Goal: Information Seeking & Learning: Learn about a topic

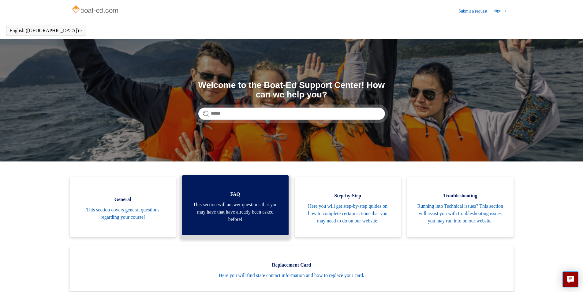
click at [232, 207] on span "This section will answer questions that you may have that have already been ask…" at bounding box center [235, 212] width 88 height 22
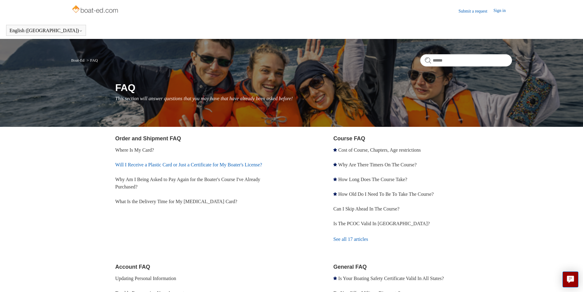
click at [176, 165] on link "Will I Receive a Plastic Card or Just a Certificate for My Boater's License?" at bounding box center [188, 164] width 147 height 5
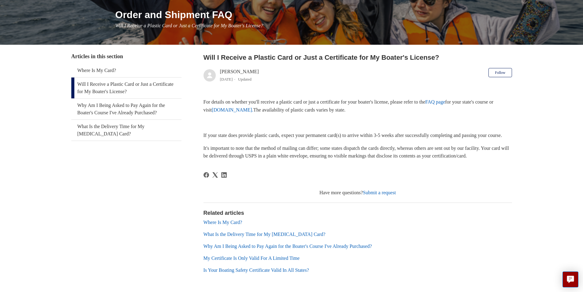
scroll to position [92, 0]
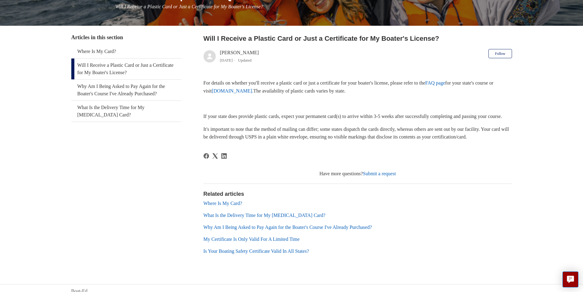
click at [275, 241] on link "My Certificate Is Only Valid For A Limited Time" at bounding box center [252, 238] width 96 height 5
